Goal: Information Seeking & Learning: Check status

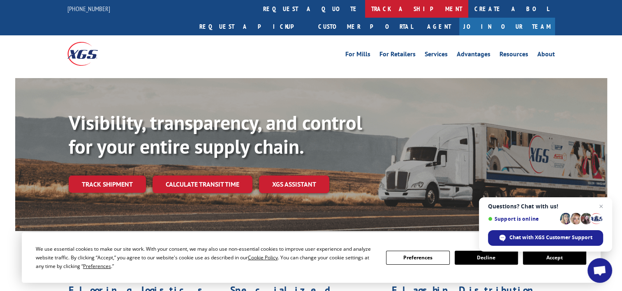
click at [365, 11] on link "track a shipment" at bounding box center [416, 9] width 103 height 18
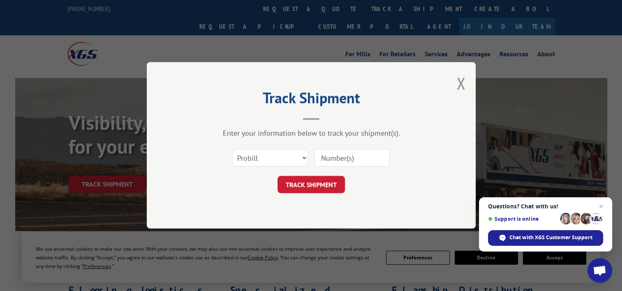
click at [343, 162] on input at bounding box center [352, 158] width 76 height 17
type input "17667461"
click at [304, 193] on button "TRACK SHIPMENT" at bounding box center [311, 184] width 67 height 17
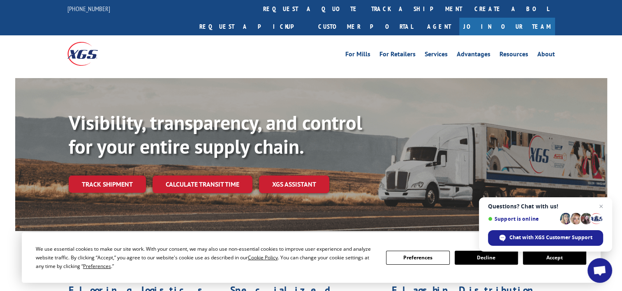
click at [365, 8] on link "track a shipment" at bounding box center [416, 9] width 103 height 18
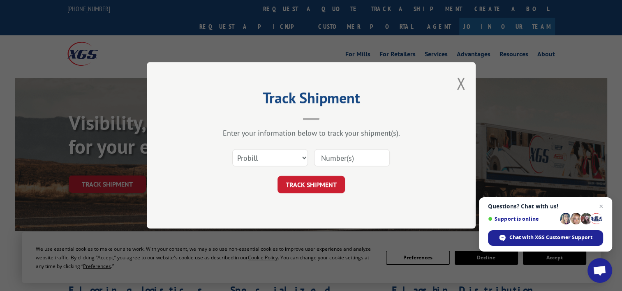
click at [334, 158] on input at bounding box center [352, 158] width 76 height 17
type input "17673450"
click at [328, 190] on button "TRACK SHIPMENT" at bounding box center [311, 184] width 67 height 17
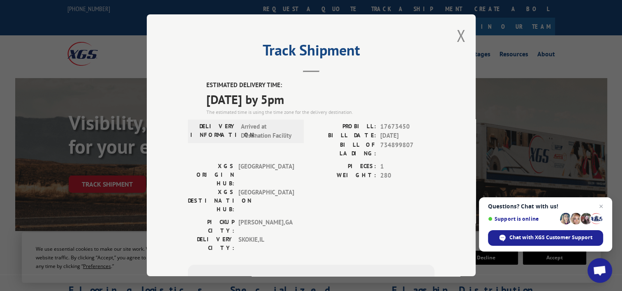
click at [453, 31] on div "Track Shipment ESTIMATED DELIVERY TIME: [DATE] by 5pm The estimated time is usi…" at bounding box center [311, 145] width 329 height 262
